Goal: Information Seeking & Learning: Learn about a topic

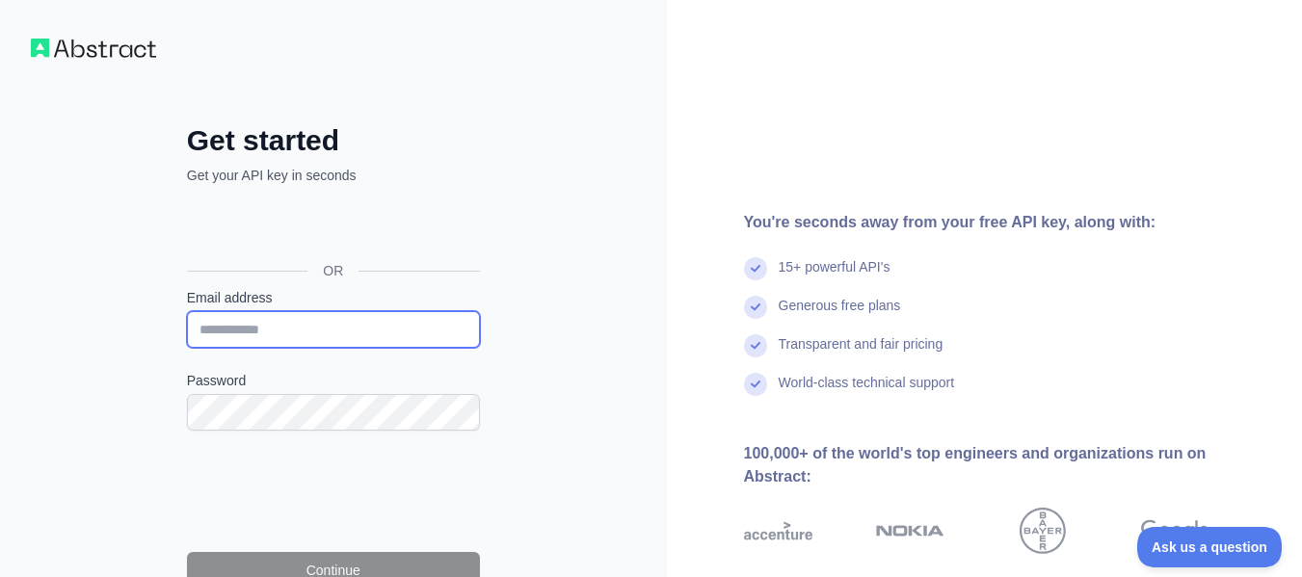
click at [382, 331] on input "Email address" at bounding box center [333, 329] width 293 height 37
type input "**********"
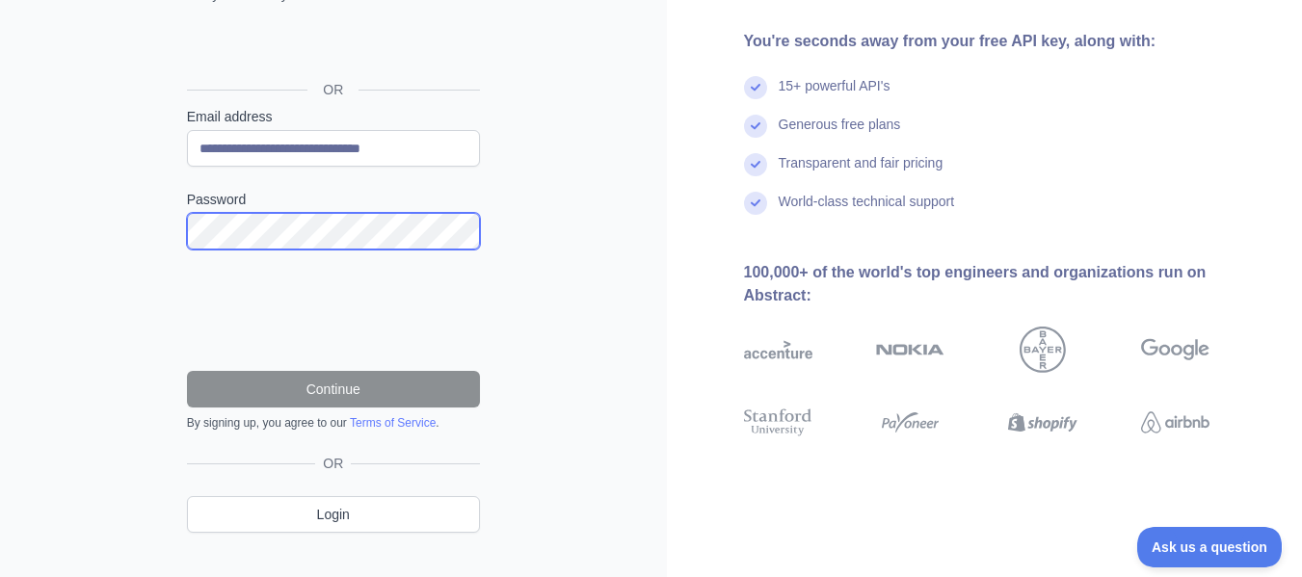
scroll to position [193, 0]
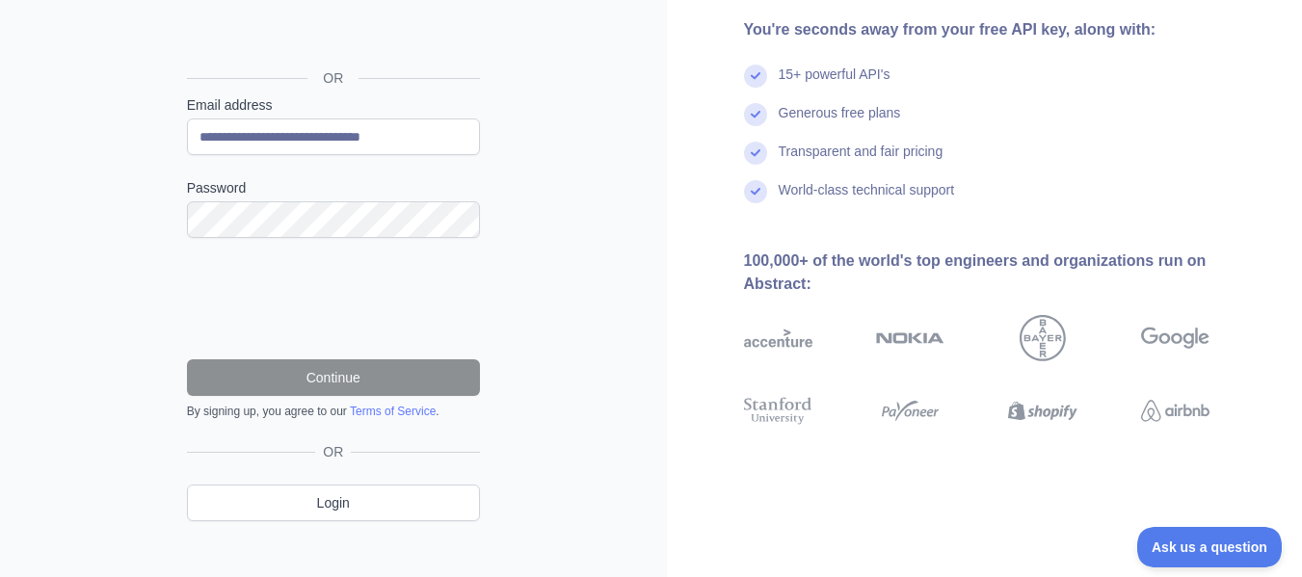
click at [636, 197] on div "**********" at bounding box center [333, 202] width 667 height 791
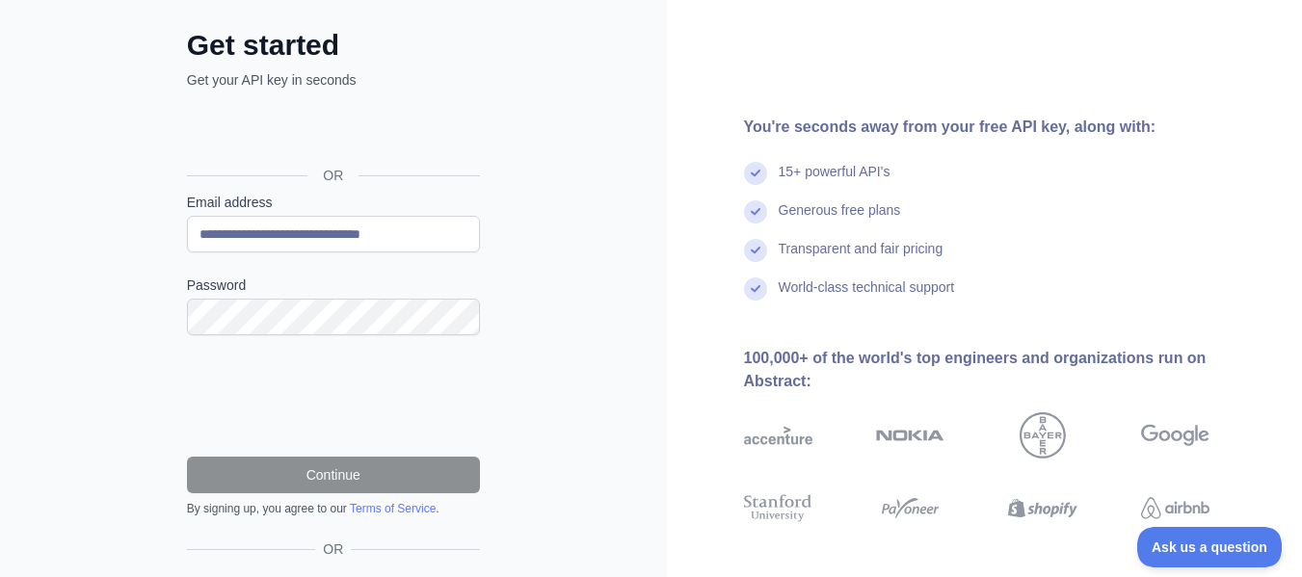
scroll to position [96, 0]
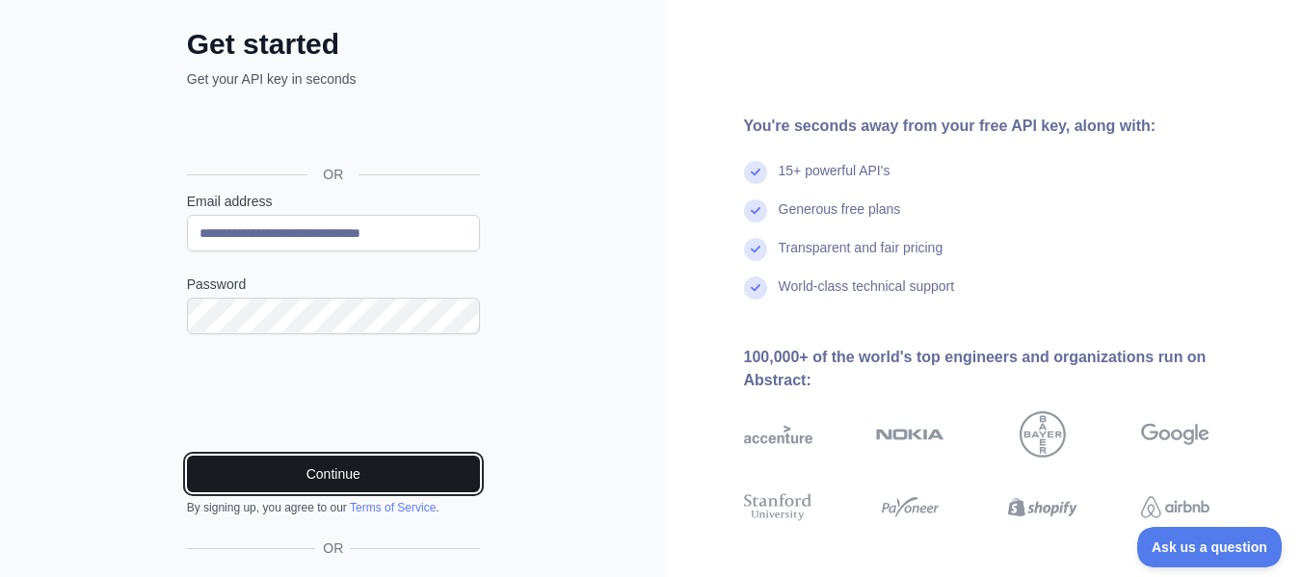
click at [418, 482] on button "Continue" at bounding box center [333, 474] width 293 height 37
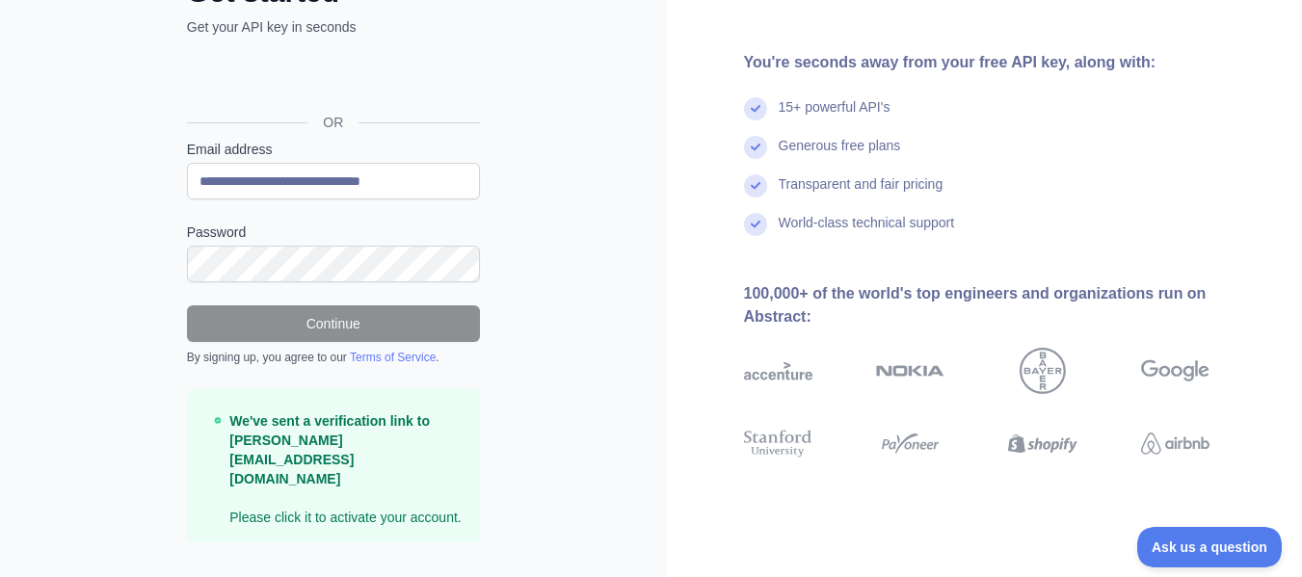
scroll to position [151, 0]
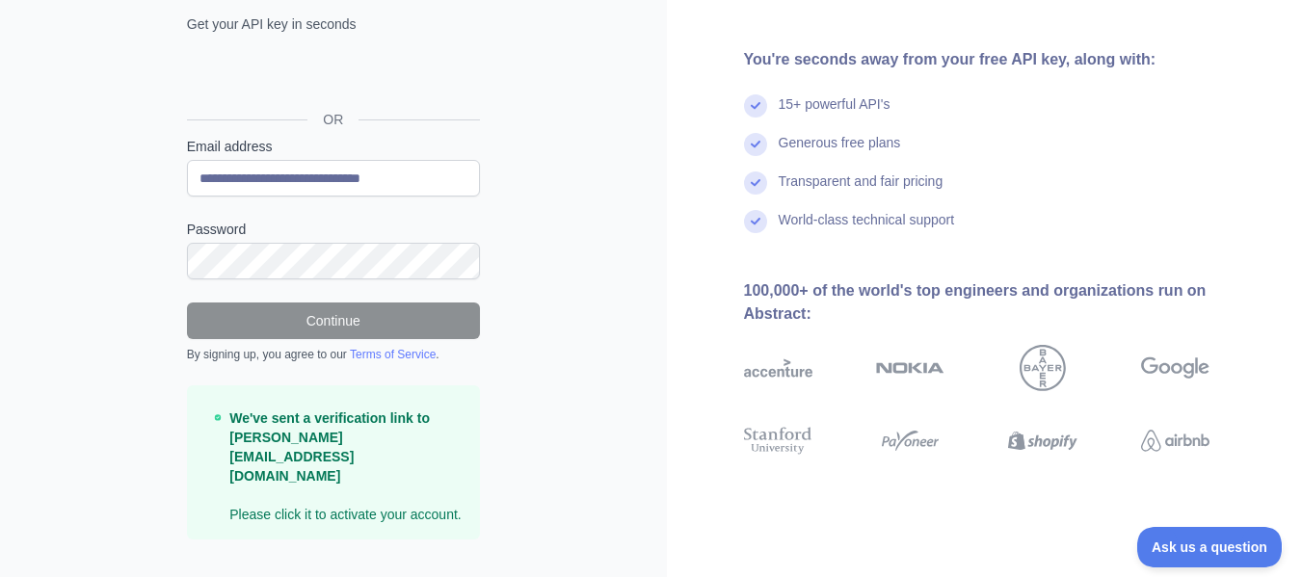
click at [332, 476] on p "We've sent a verification link to [PERSON_NAME][EMAIL_ADDRESS][DOMAIN_NAME] Ple…" at bounding box center [346, 467] width 235 height 116
click at [335, 437] on strong "We've sent a verification link to [PERSON_NAME][EMAIL_ADDRESS][DOMAIN_NAME]" at bounding box center [329, 447] width 200 height 73
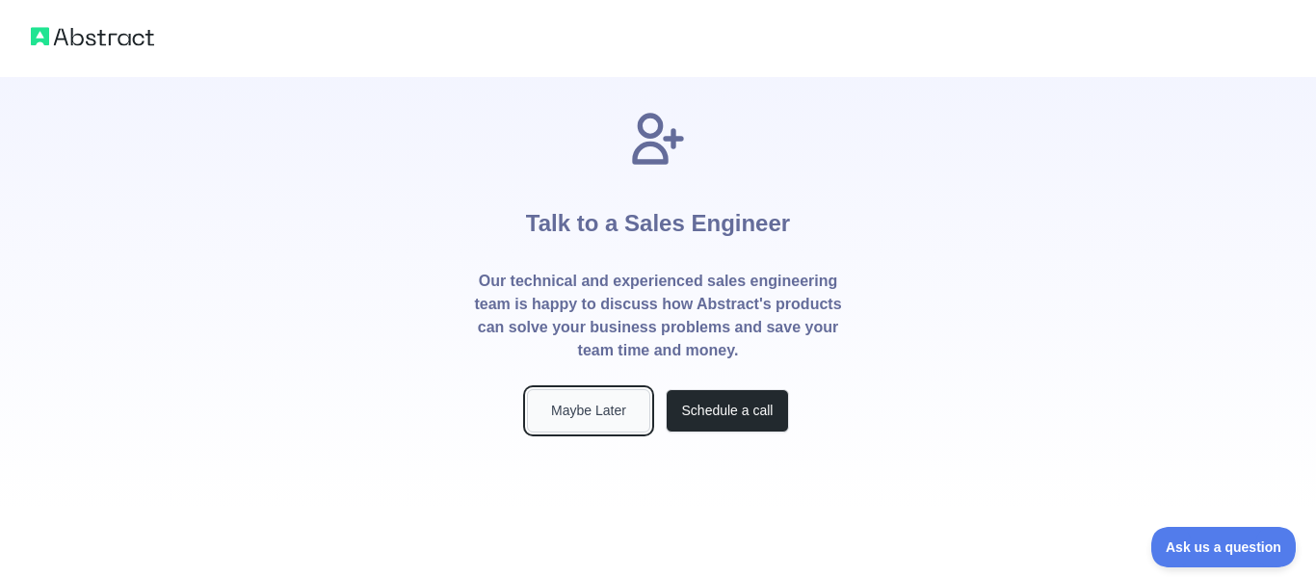
click at [630, 416] on button "Maybe Later" at bounding box center [588, 410] width 123 height 43
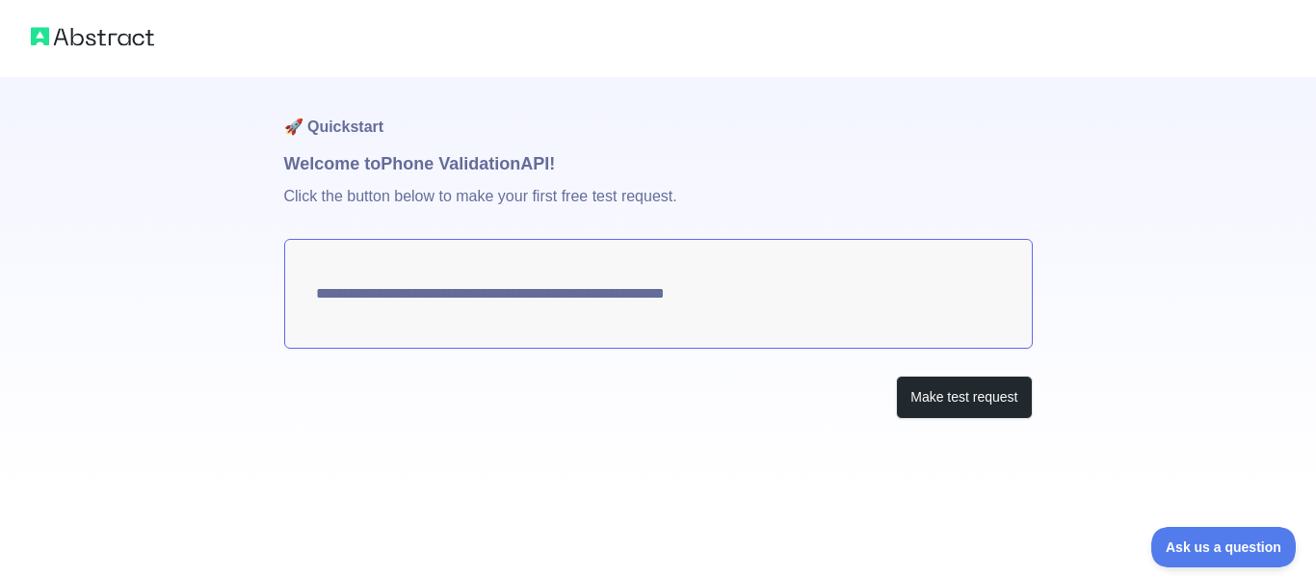
click at [755, 295] on textarea "**********" at bounding box center [658, 294] width 749 height 110
click at [938, 390] on button "Make test request" at bounding box center [964, 397] width 136 height 43
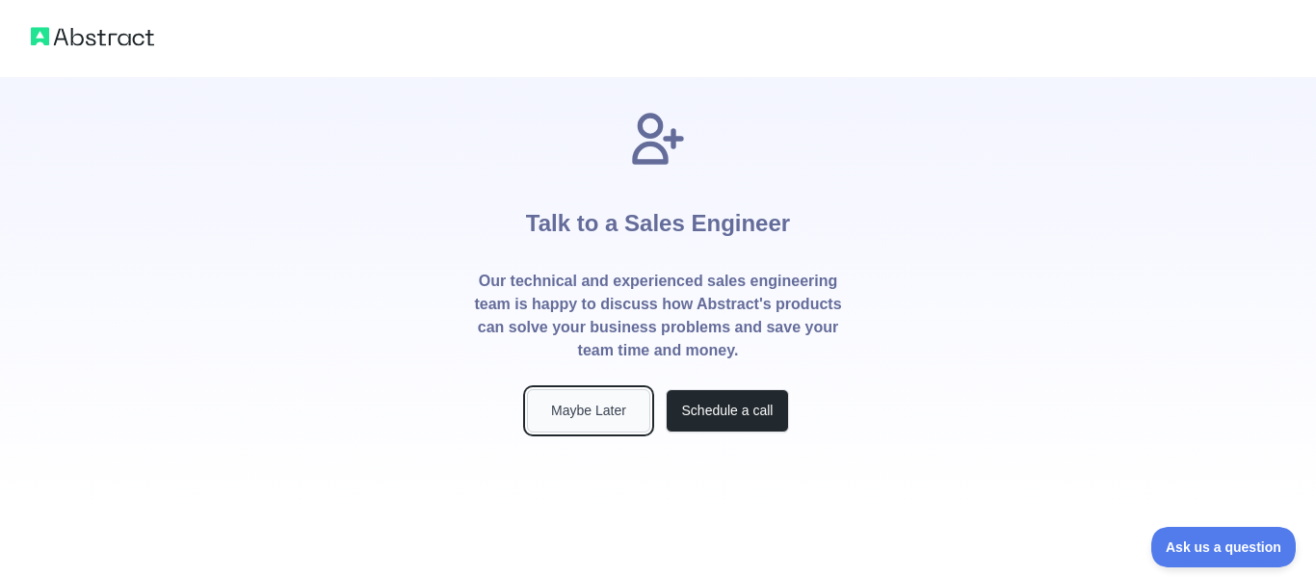
click at [613, 411] on button "Maybe Later" at bounding box center [588, 410] width 123 height 43
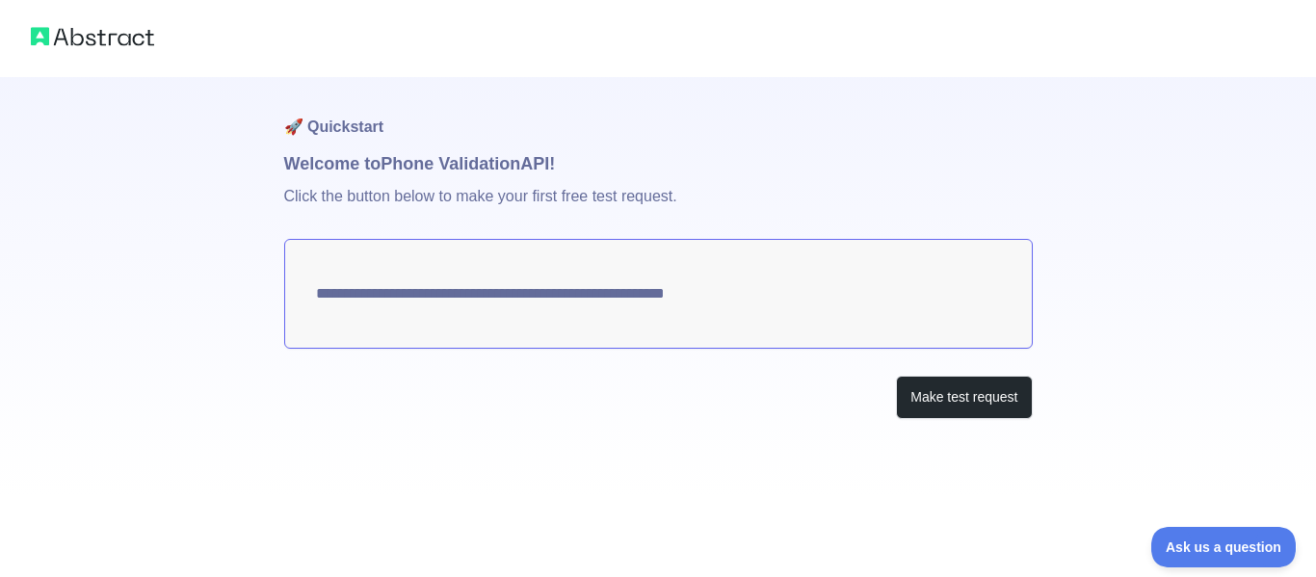
click at [603, 300] on textarea "**********" at bounding box center [658, 294] width 749 height 110
click at [754, 306] on textarea "**********" at bounding box center [658, 294] width 749 height 110
drag, startPoint x: 315, startPoint y: 291, endPoint x: 654, endPoint y: 313, distance: 339.9
click at [565, 297] on textarea "**********" at bounding box center [658, 294] width 749 height 110
click at [983, 389] on button "Make test request" at bounding box center [964, 397] width 136 height 43
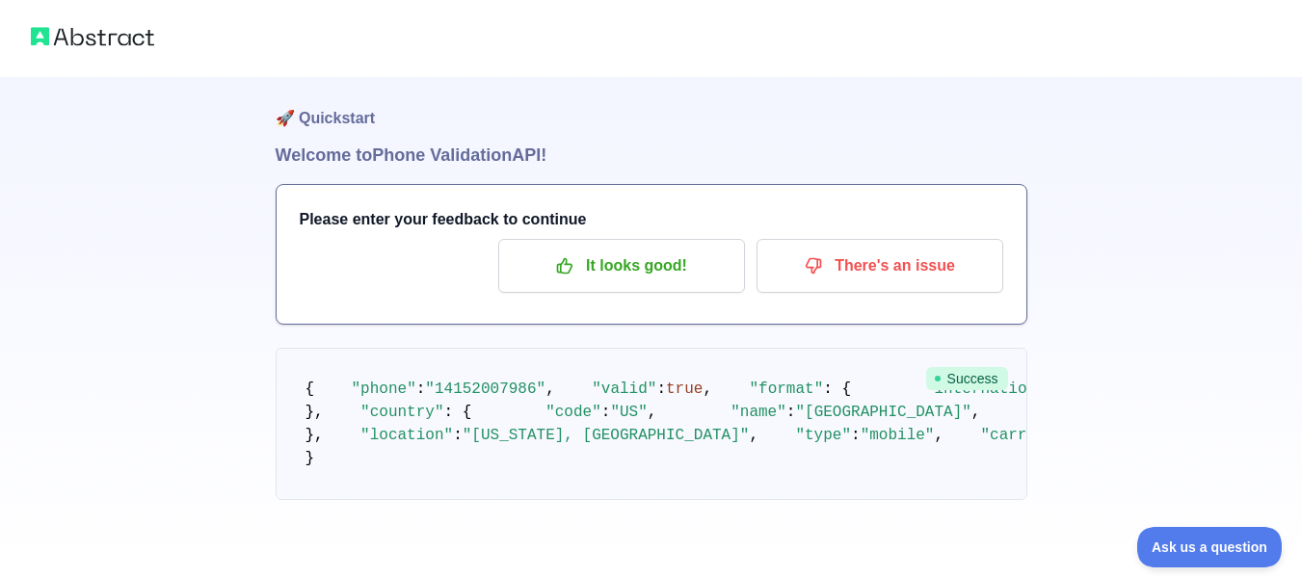
scroll to position [286, 0]
click at [1175, 544] on span "Ask us a question" at bounding box center [1199, 544] width 145 height 13
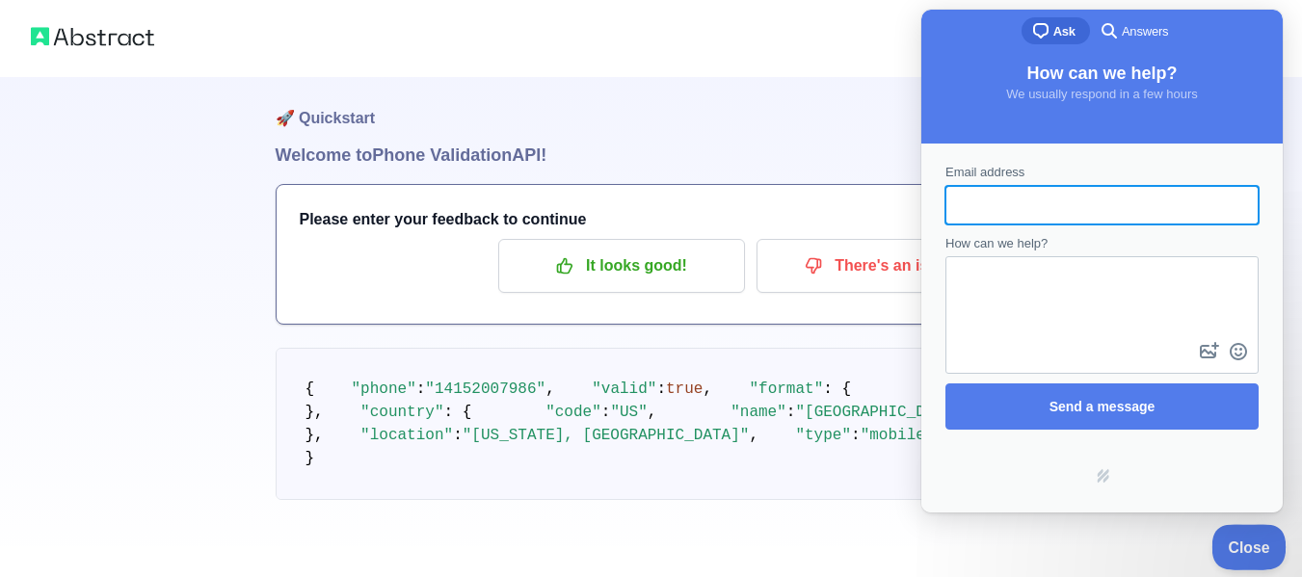
click at [1252, 539] on span "Close" at bounding box center [1244, 544] width 66 height 13
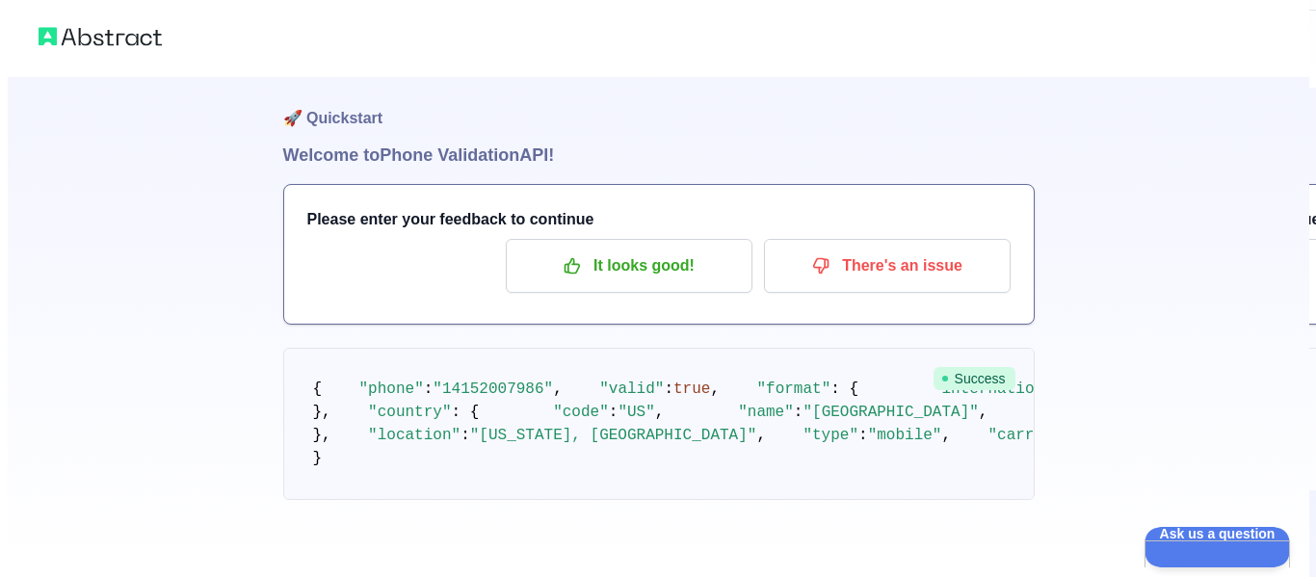
scroll to position [0, 0]
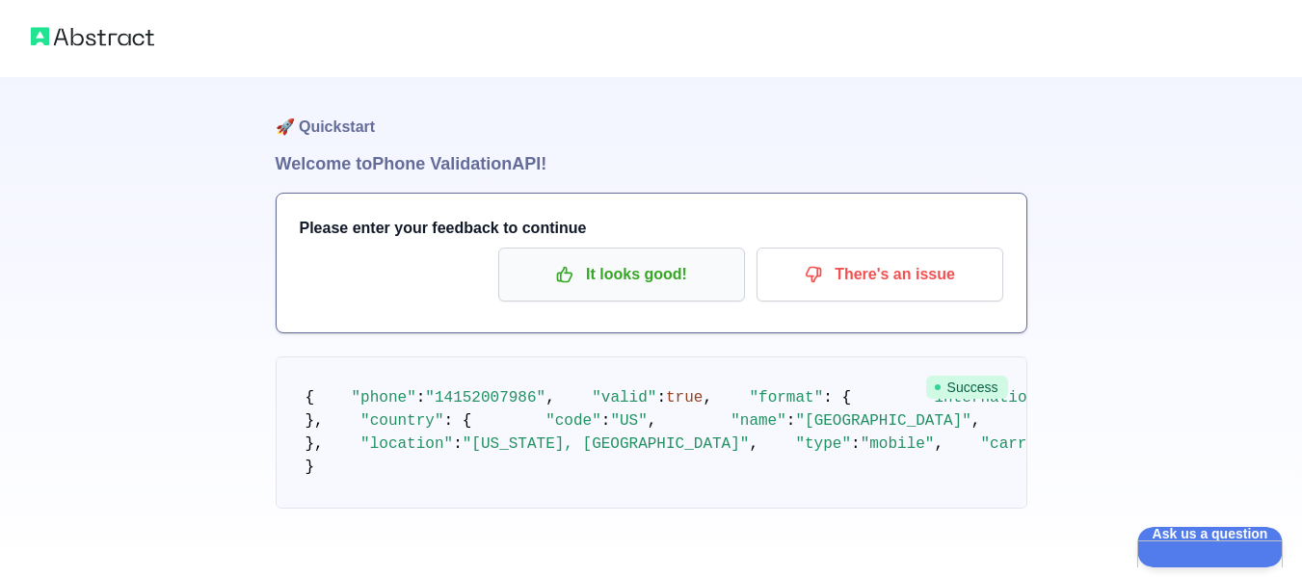
click at [696, 279] on p "It looks good!" at bounding box center [622, 274] width 218 height 33
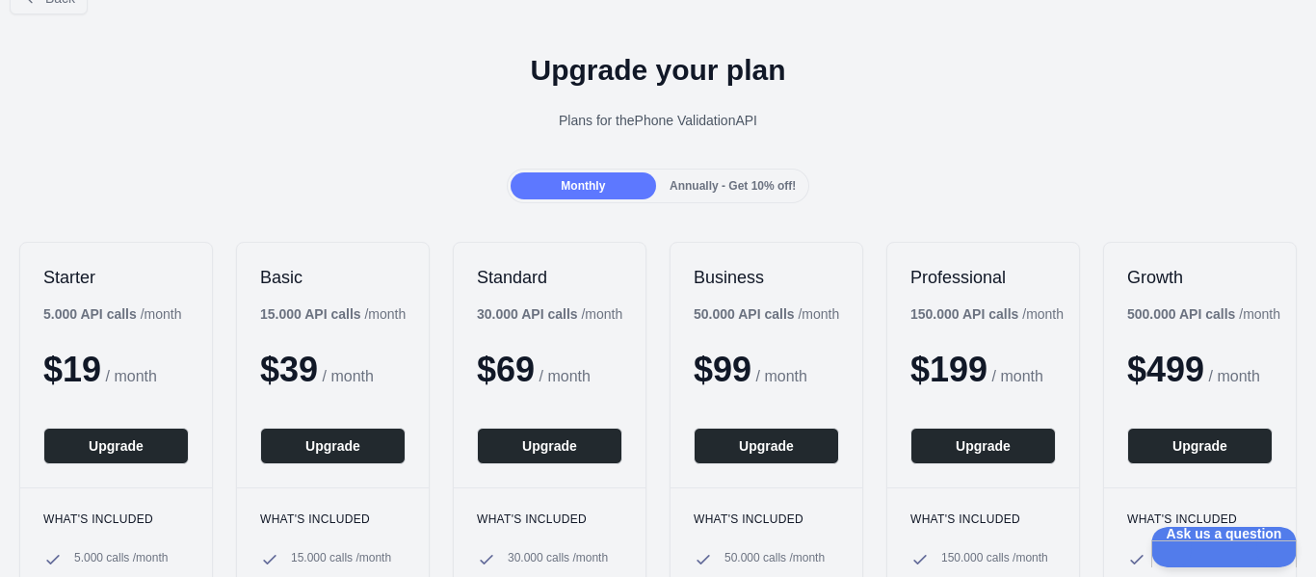
scroll to position [96, 0]
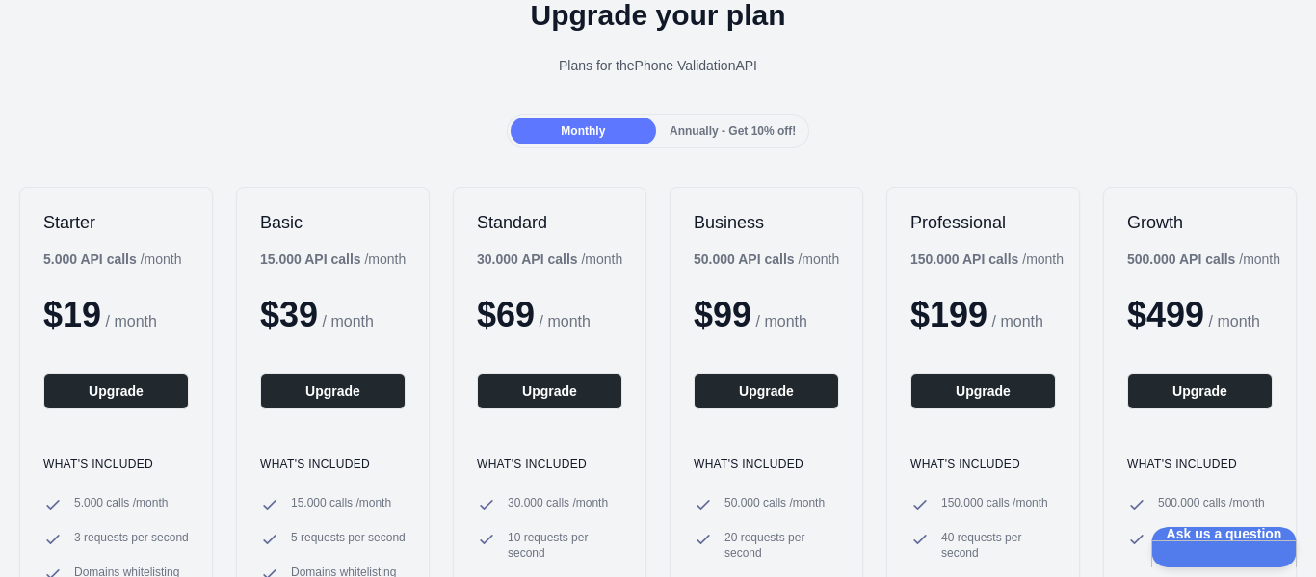
click at [737, 131] on span "Annually - Get 10% off!" at bounding box center [733, 130] width 126 height 13
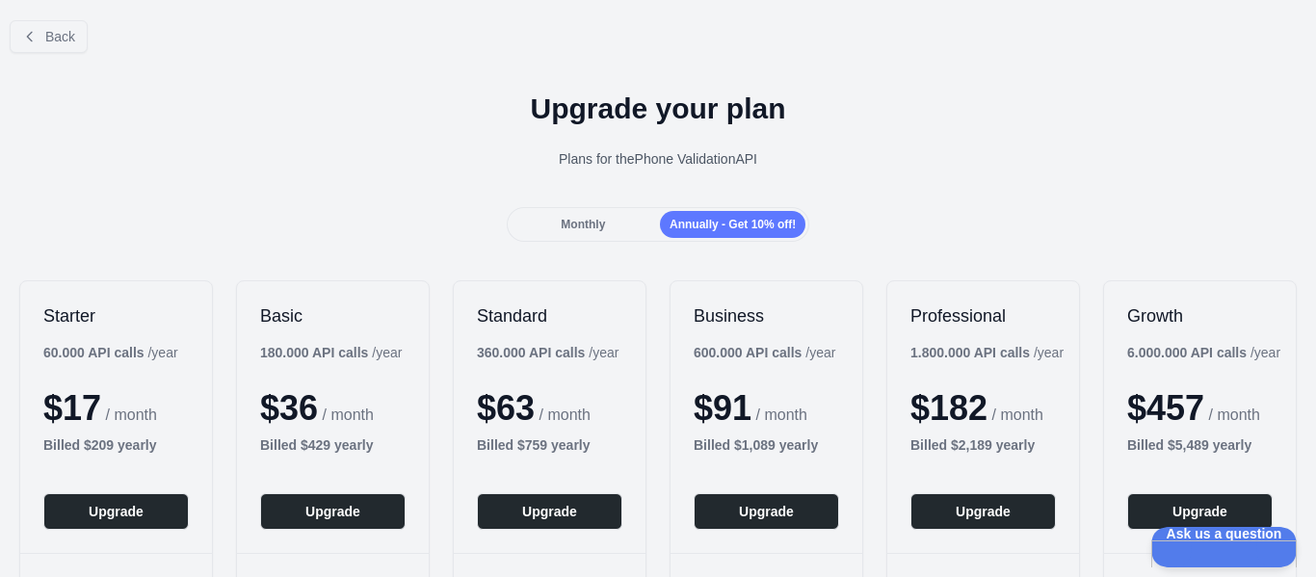
scroll to position [0, 0]
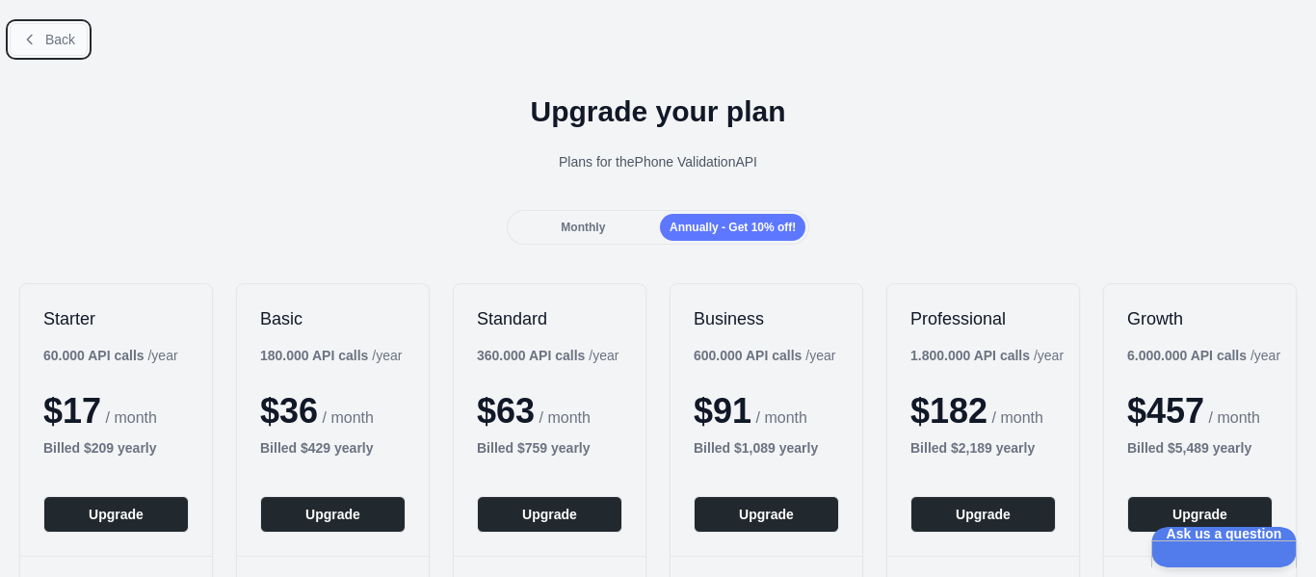
click at [49, 39] on span "Back" at bounding box center [60, 39] width 30 height 15
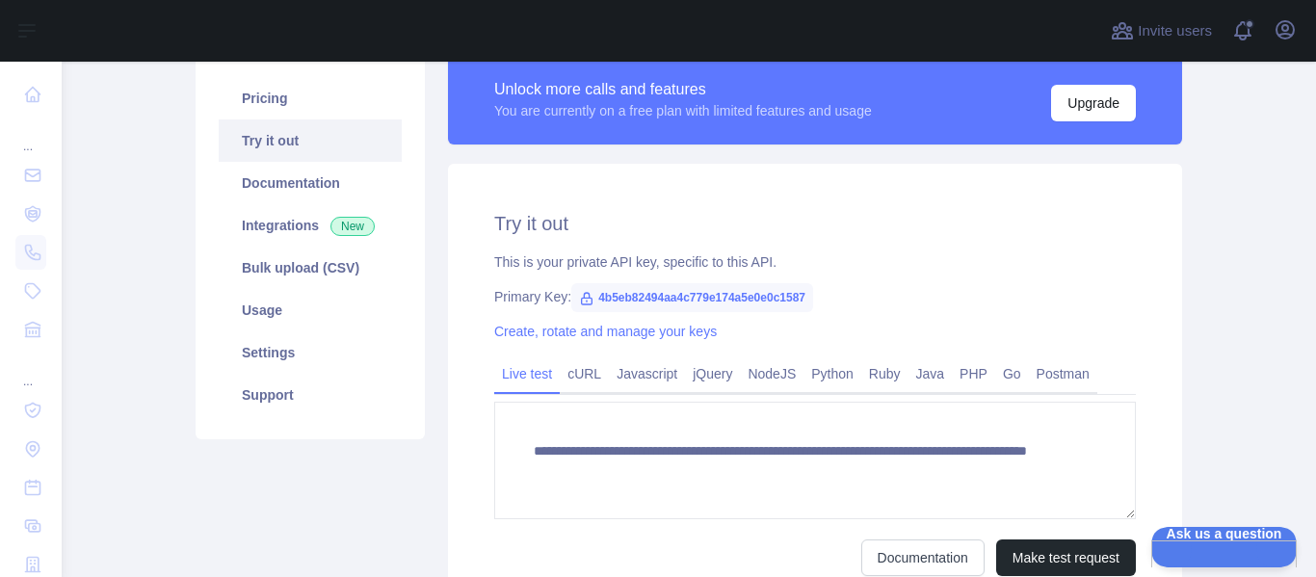
scroll to position [96, 0]
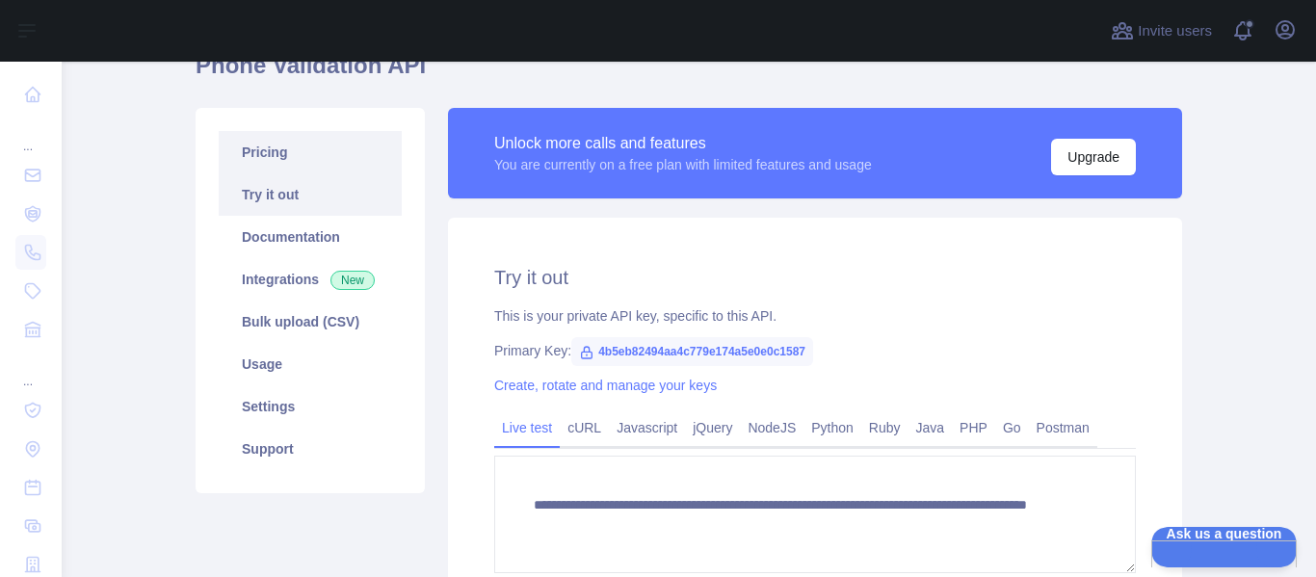
click at [291, 159] on link "Pricing" at bounding box center [310, 152] width 183 height 42
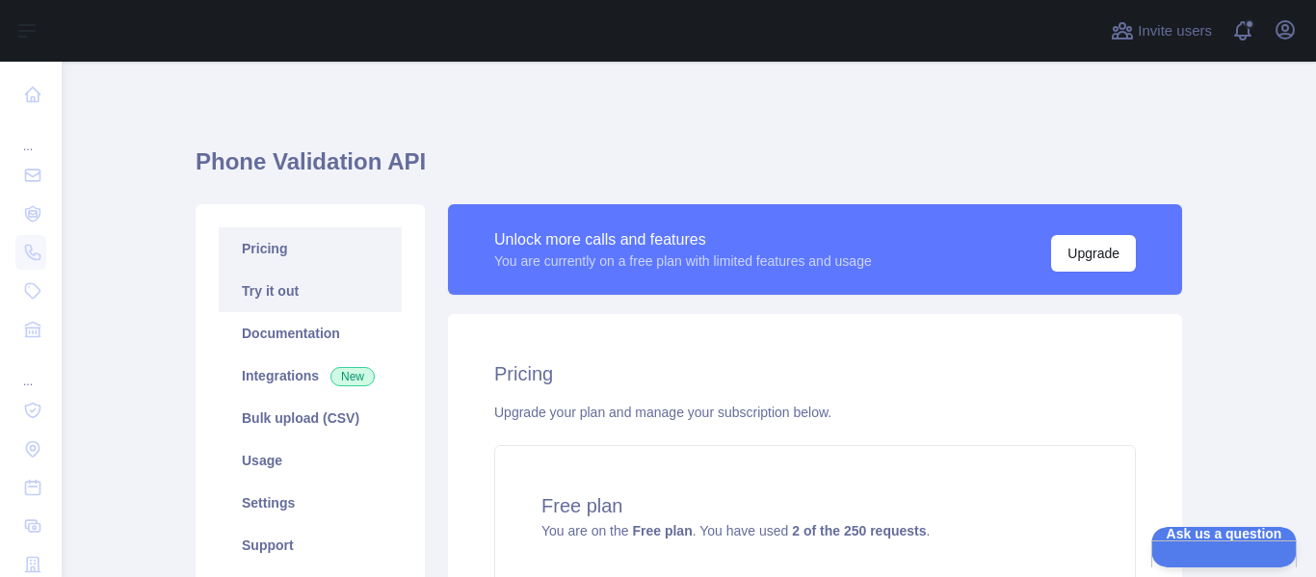
click at [294, 299] on link "Try it out" at bounding box center [310, 291] width 183 height 42
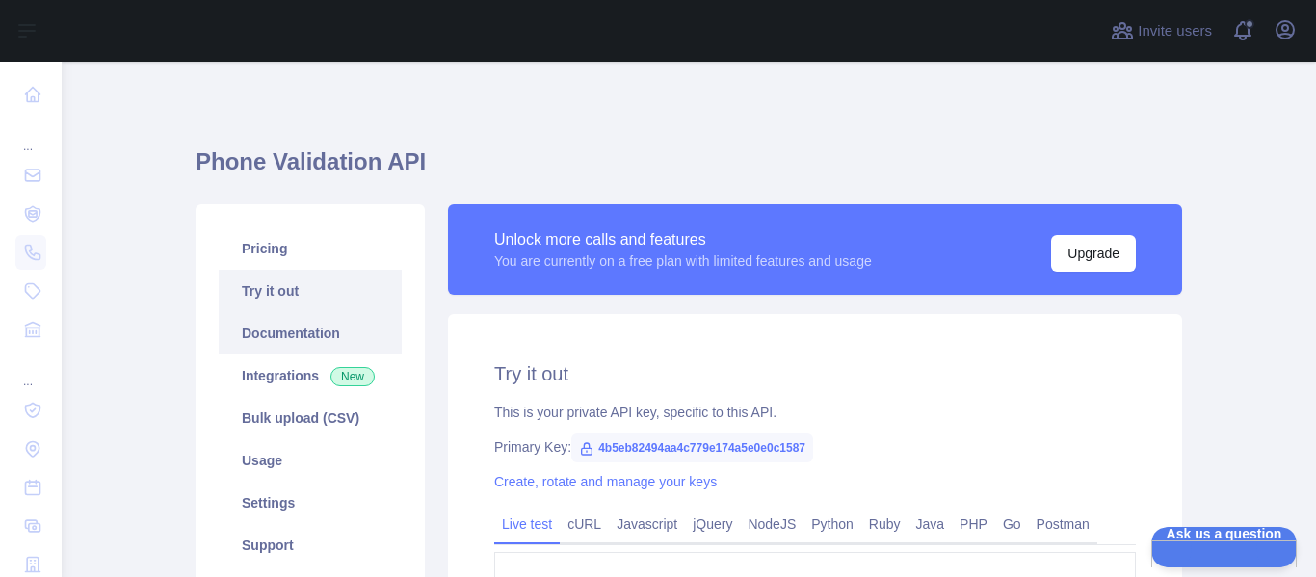
click at [302, 330] on link "Documentation" at bounding box center [310, 333] width 183 height 42
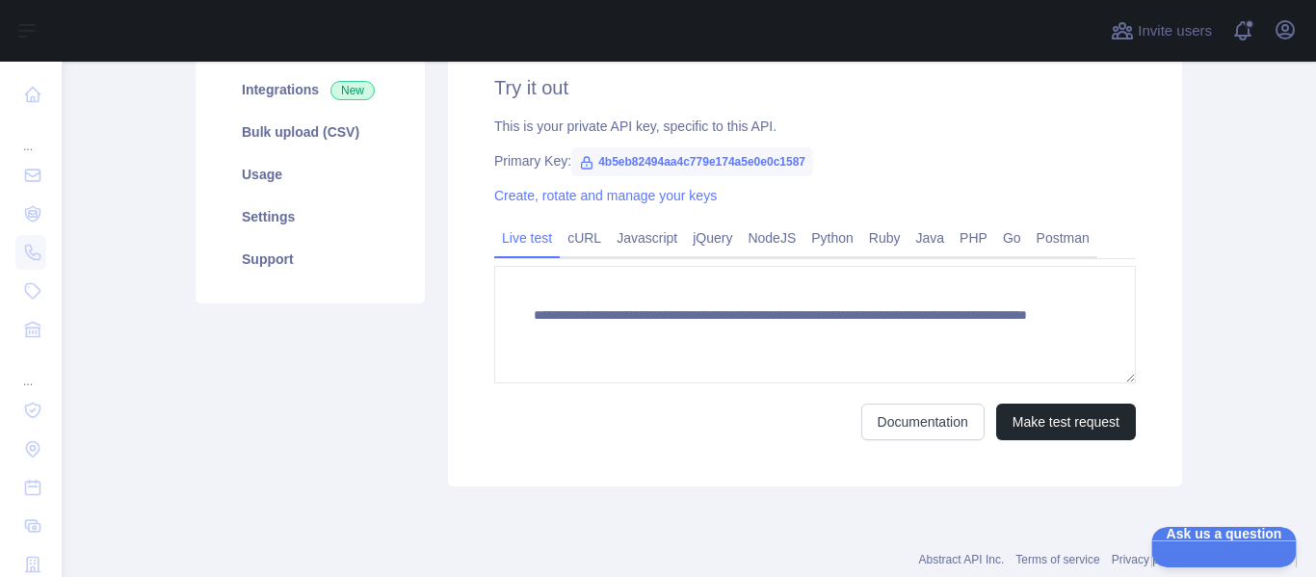
scroll to position [289, 0]
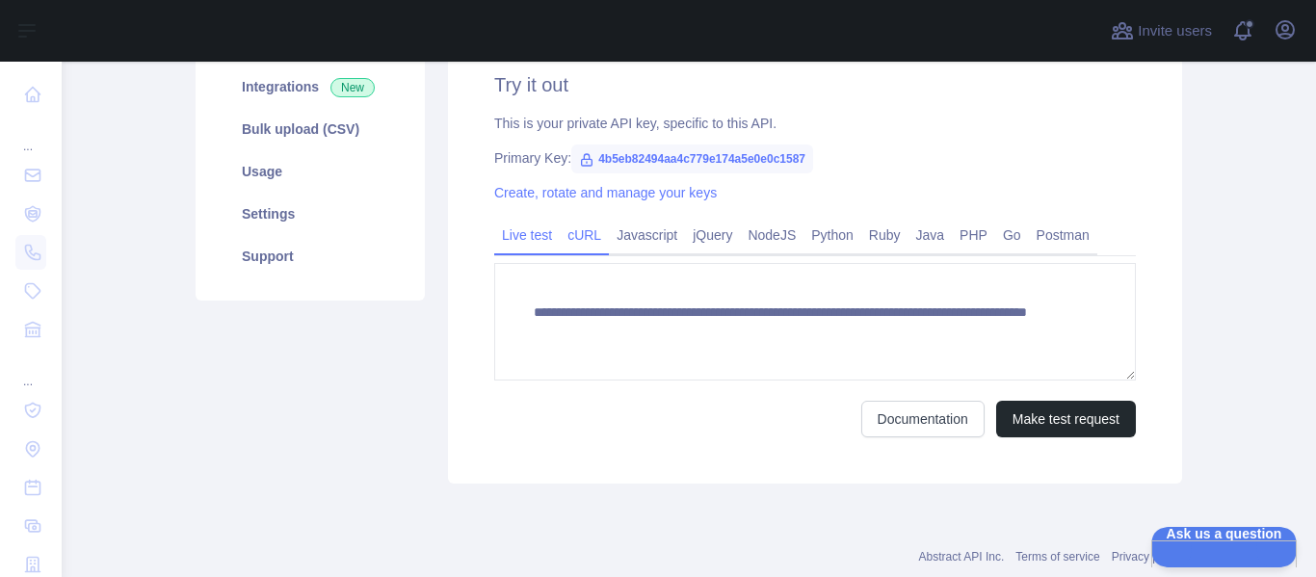
click at [574, 236] on link "cURL" at bounding box center [584, 235] width 49 height 31
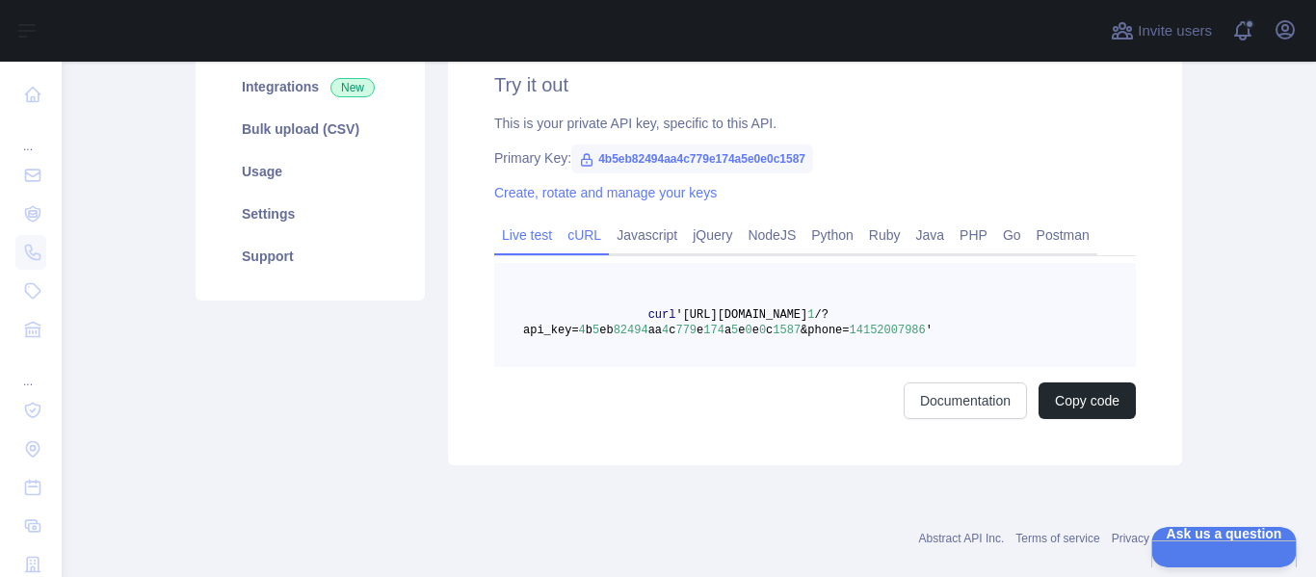
click at [522, 241] on link "Live test" at bounding box center [527, 235] width 66 height 31
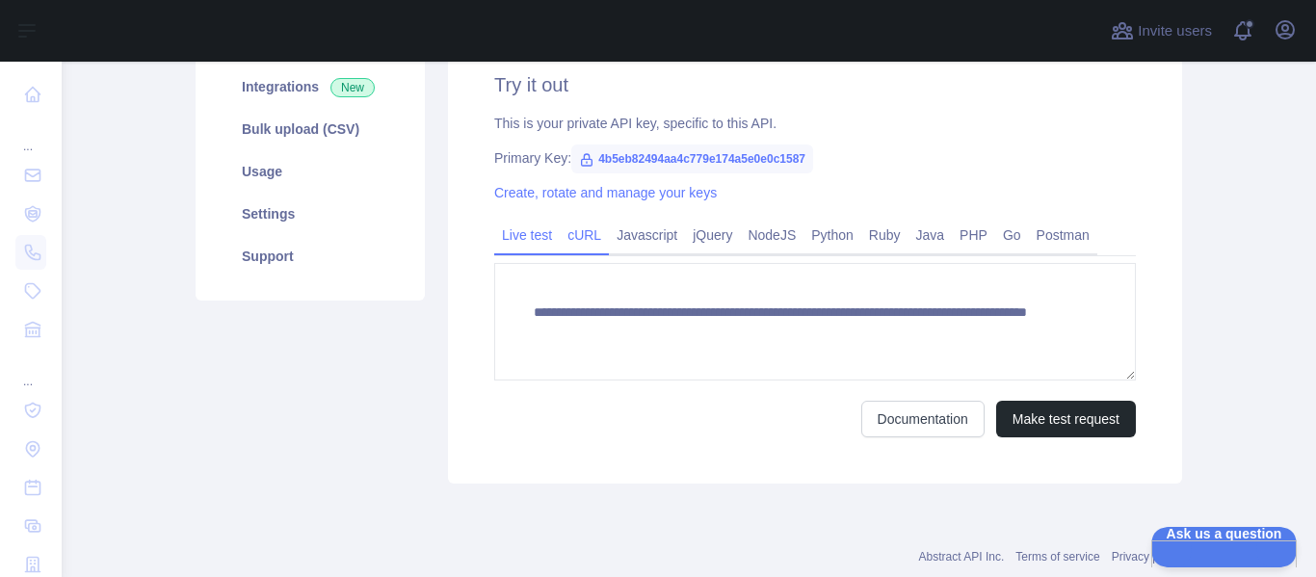
click at [574, 238] on link "cURL" at bounding box center [584, 235] width 49 height 31
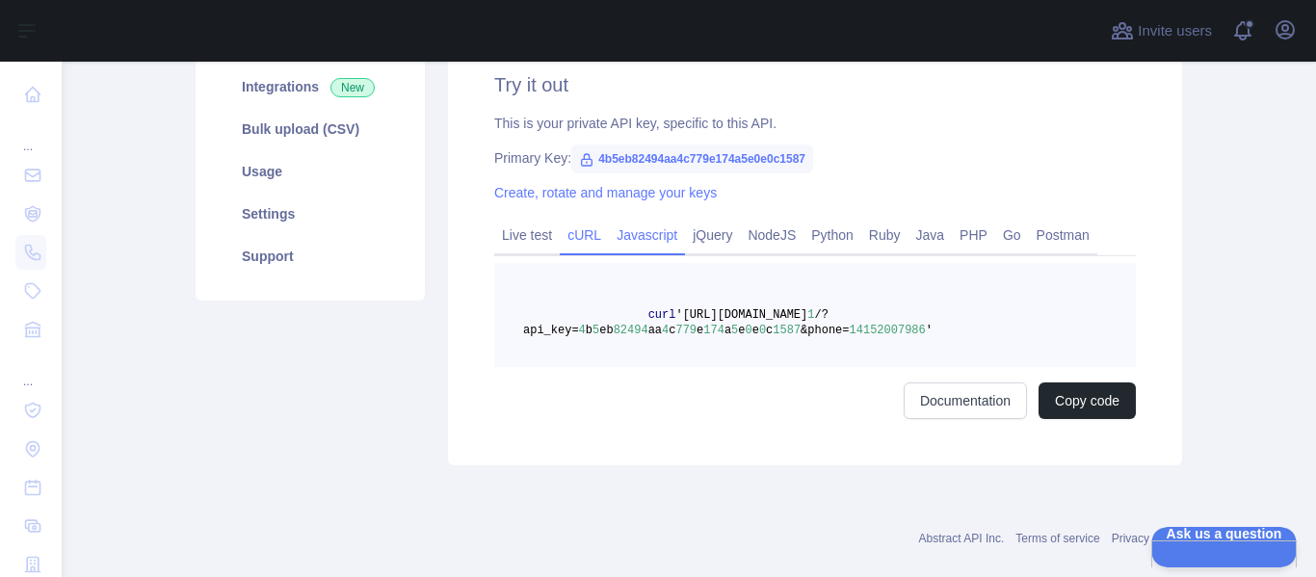
click at [646, 230] on link "Javascript" at bounding box center [647, 235] width 76 height 31
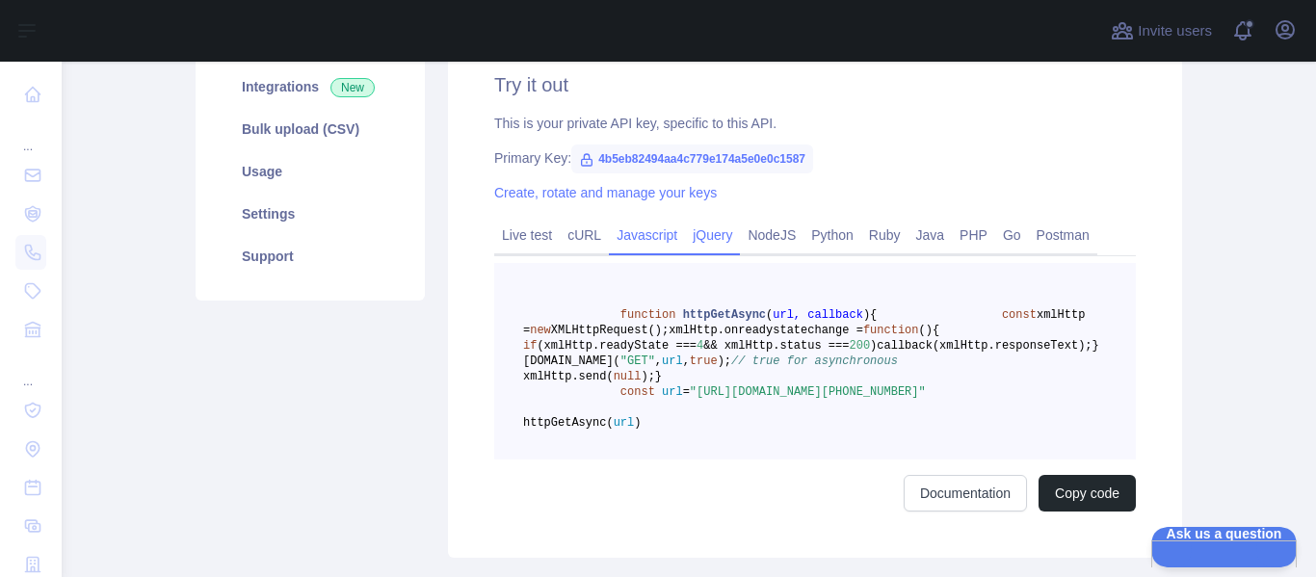
click at [723, 235] on link "jQuery" at bounding box center [712, 235] width 55 height 31
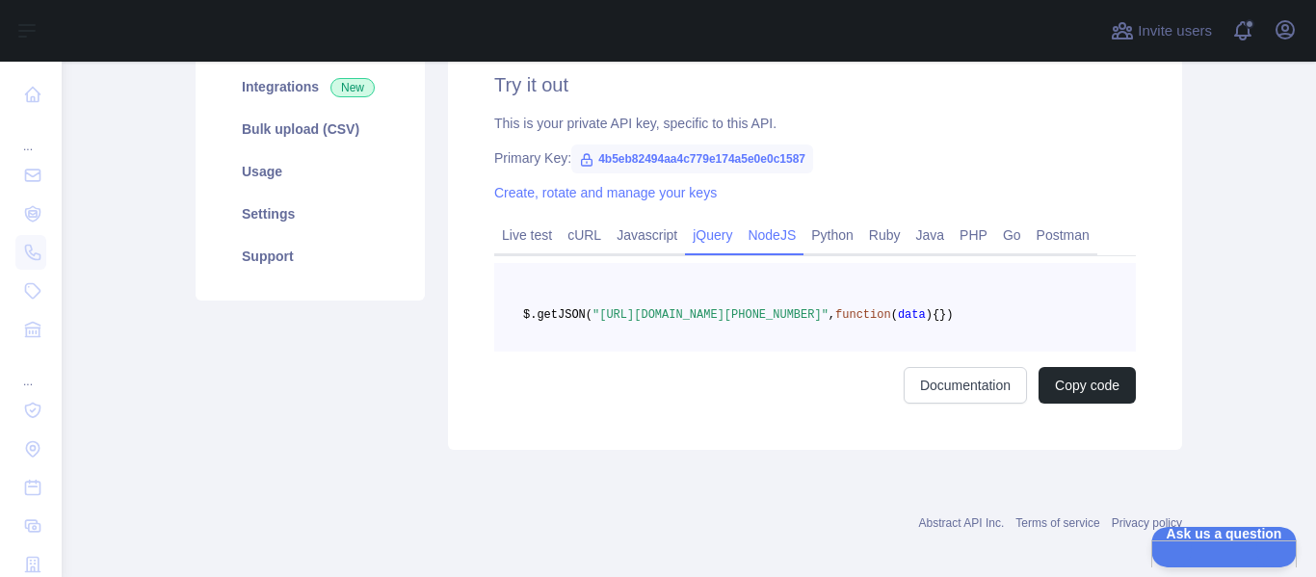
click at [765, 233] on link "NodeJS" at bounding box center [772, 235] width 64 height 31
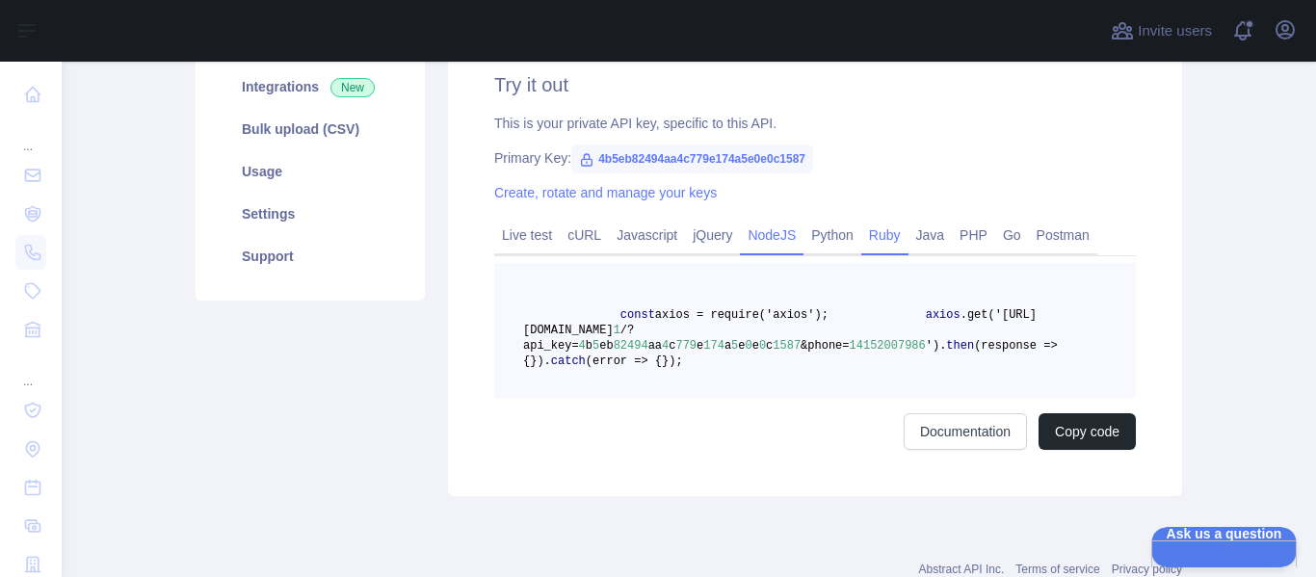
click at [862, 228] on link "Ruby" at bounding box center [885, 235] width 47 height 31
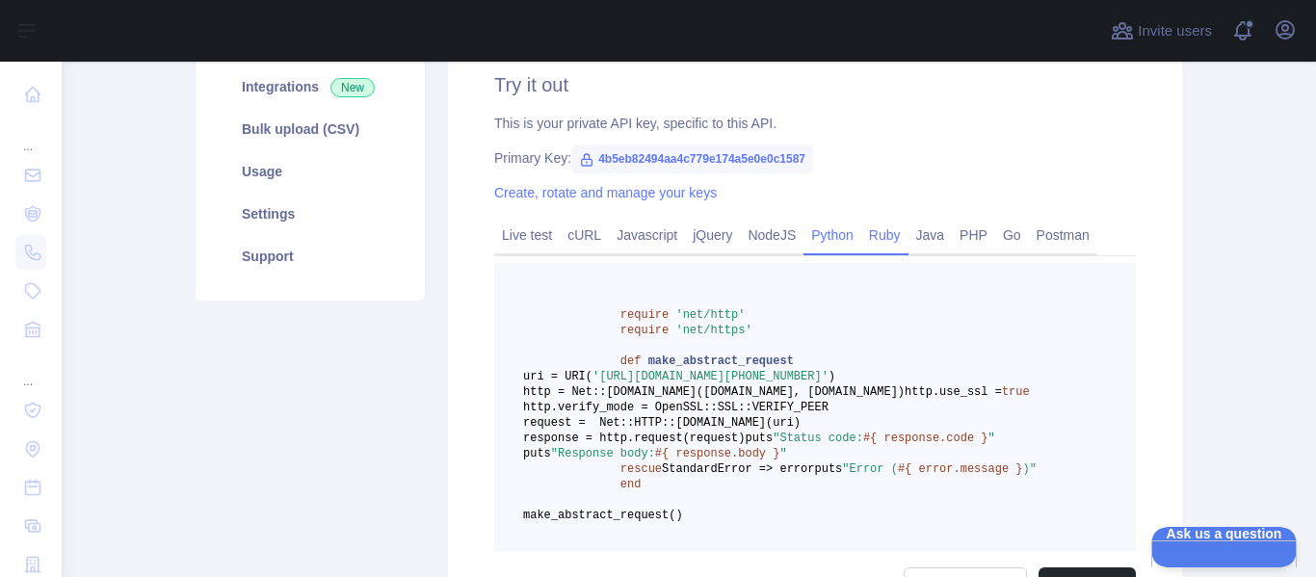
click at [821, 233] on link "Python" at bounding box center [833, 235] width 58 height 31
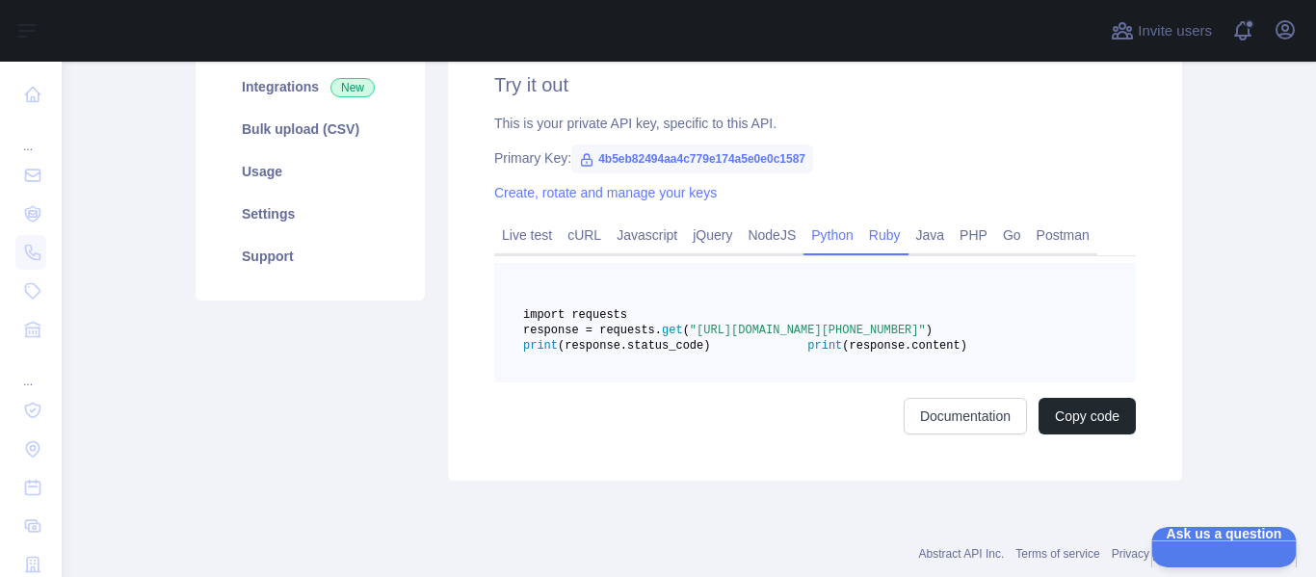
click at [886, 235] on link "Ruby" at bounding box center [885, 235] width 47 height 31
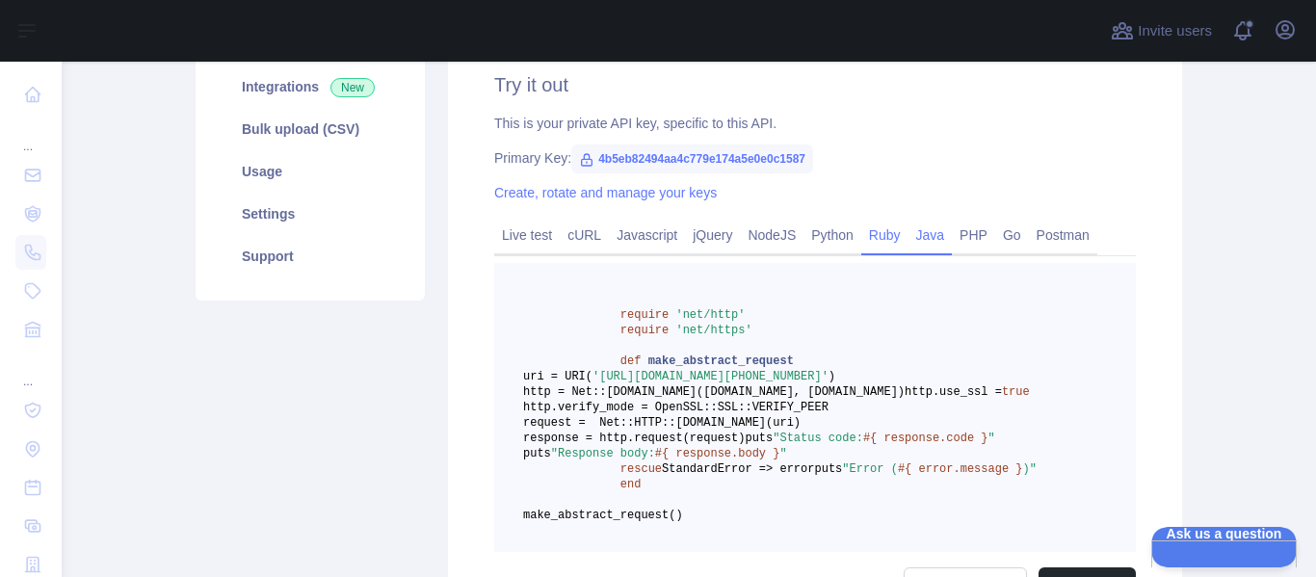
click at [924, 236] on link "Java" at bounding box center [931, 235] width 44 height 31
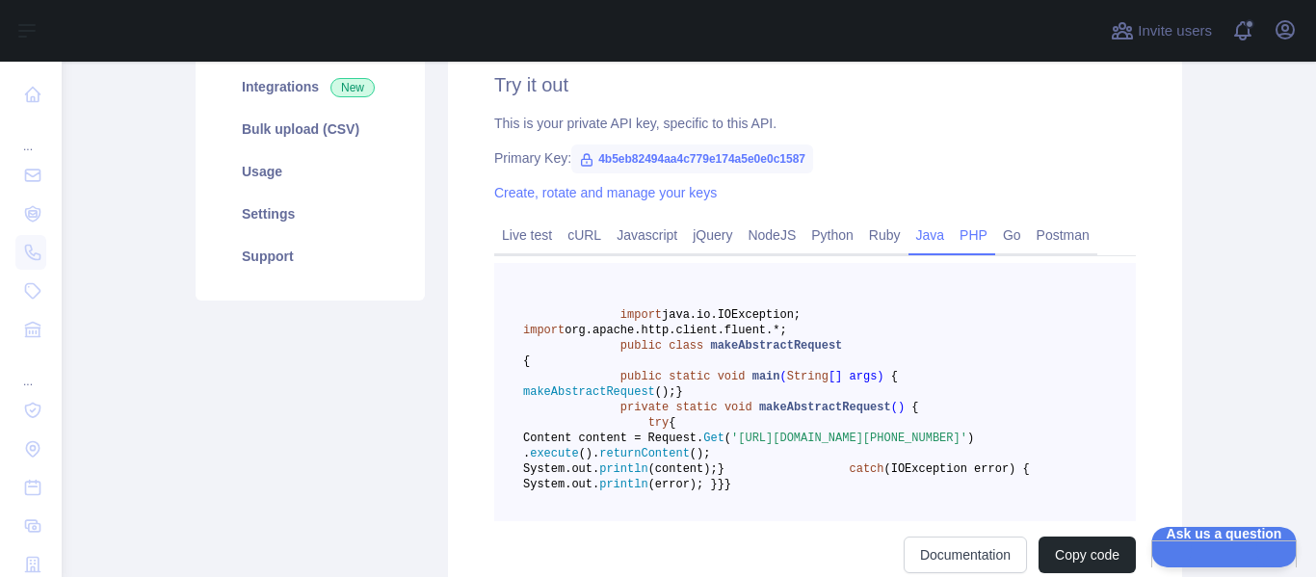
click at [961, 240] on link "PHP" at bounding box center [973, 235] width 43 height 31
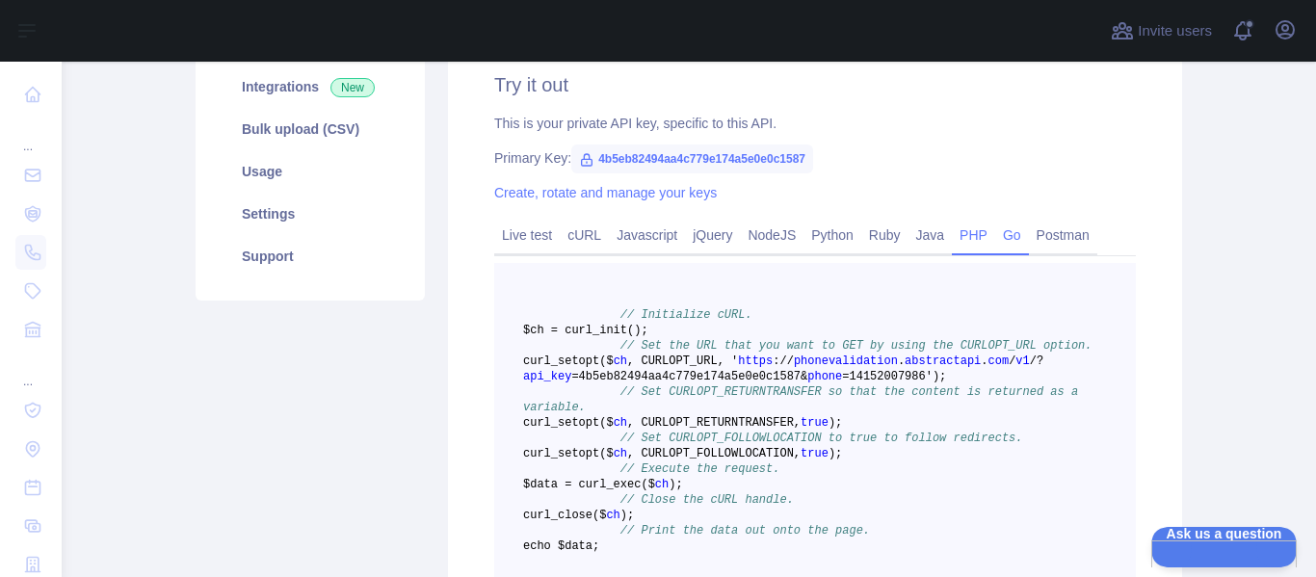
click at [1004, 238] on link "Go" at bounding box center [1012, 235] width 34 height 31
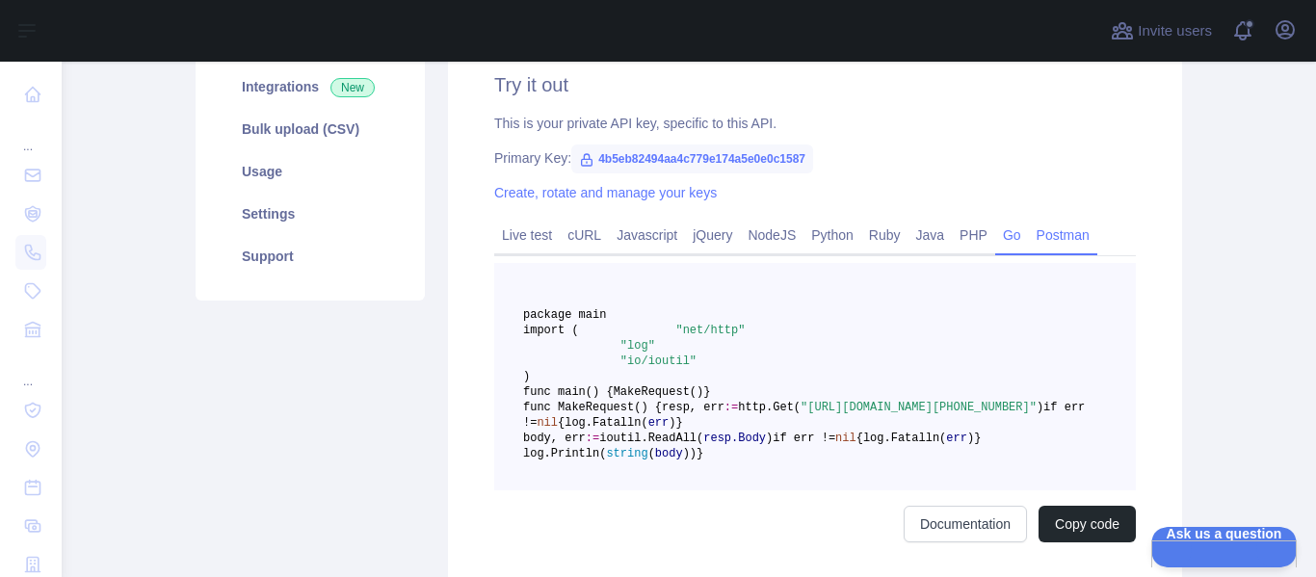
click at [1045, 237] on link "Postman" at bounding box center [1063, 235] width 68 height 31
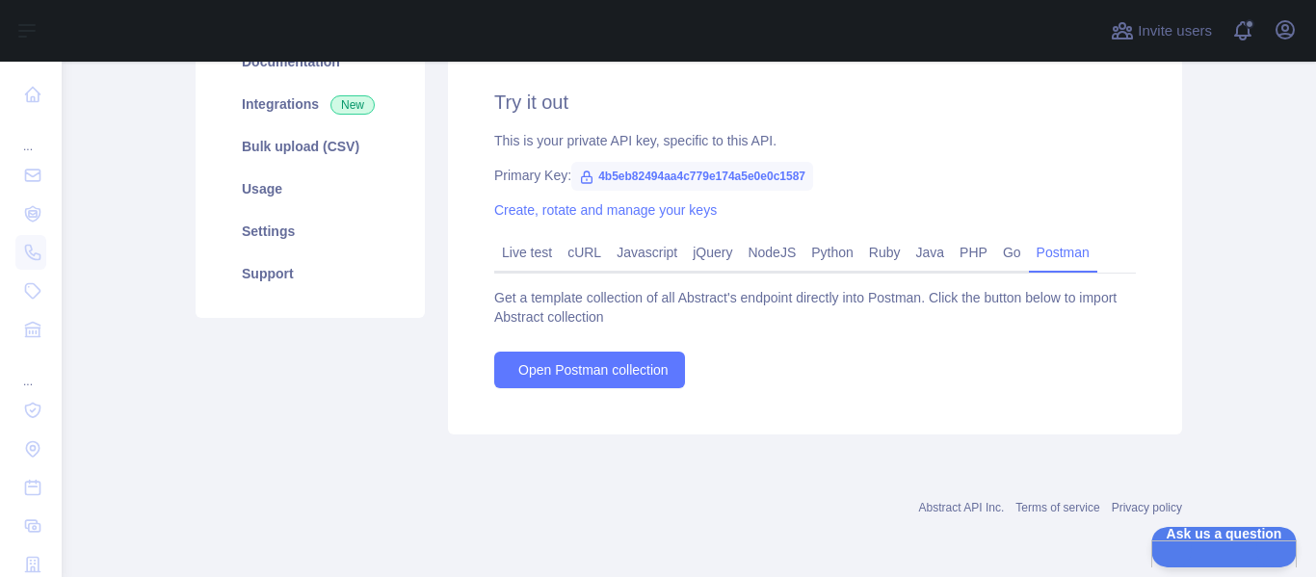
scroll to position [272, 0]
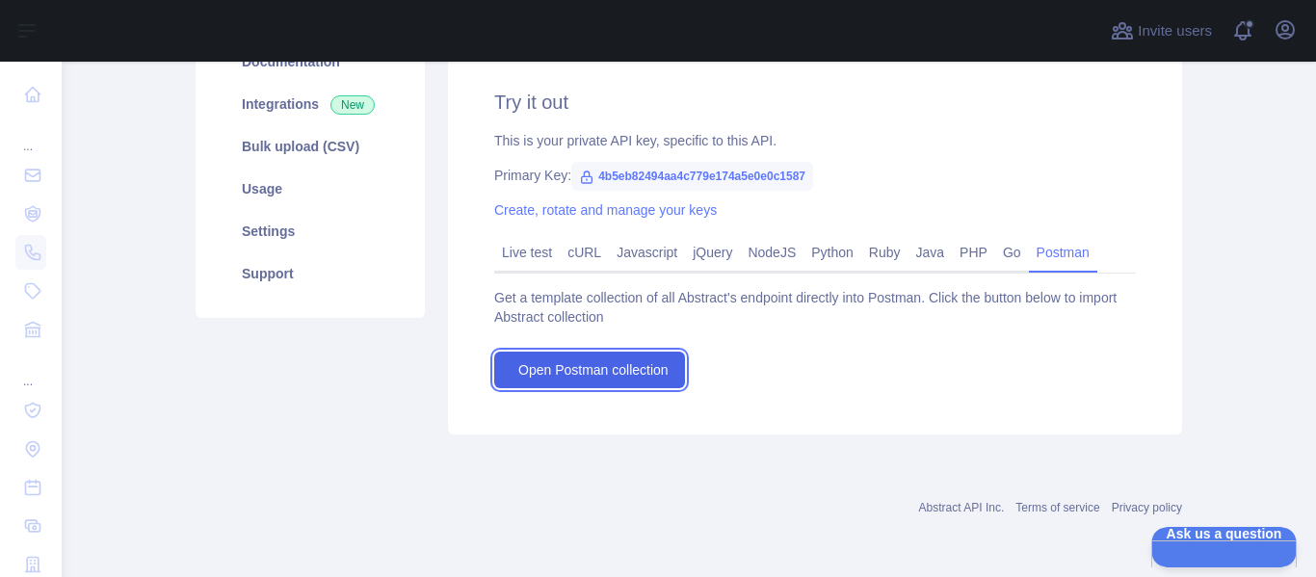
click at [615, 371] on span "Open Postman collection" at bounding box center [593, 369] width 150 height 19
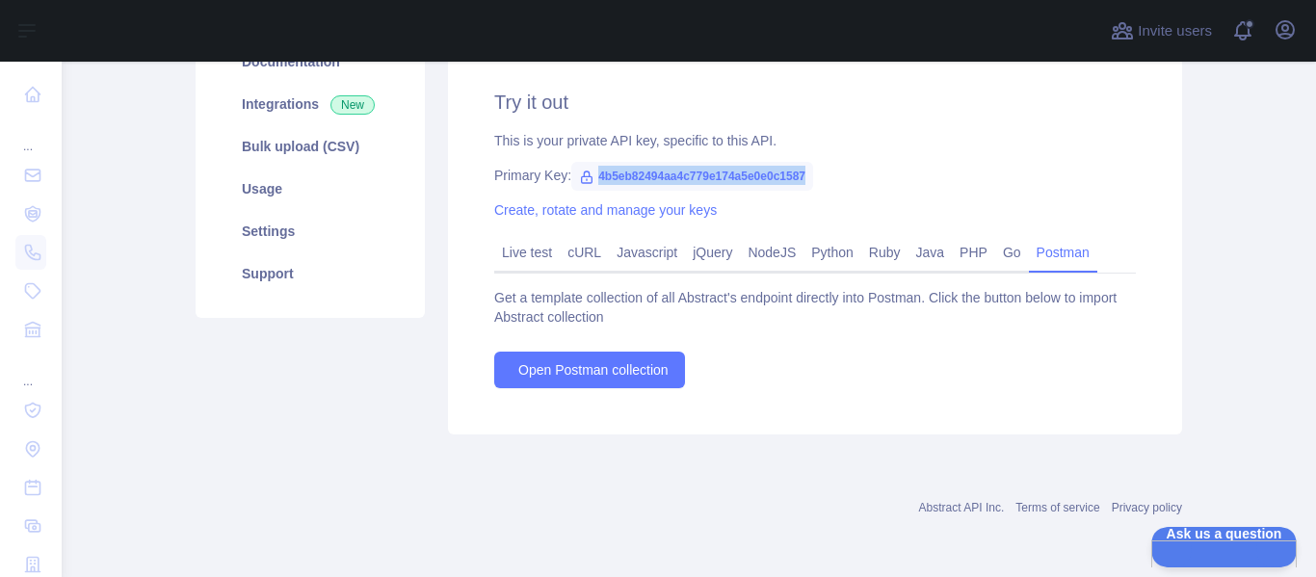
drag, startPoint x: 835, startPoint y: 173, endPoint x: 589, endPoint y: 175, distance: 245.7
click at [589, 175] on span "4b5eb82494aa4c779e174a5e0e0c1587" at bounding box center [692, 176] width 242 height 29
copy span "4b5eb82494aa4c779e174a5e0e0c1587"
